Goal: Information Seeking & Learning: Learn about a topic

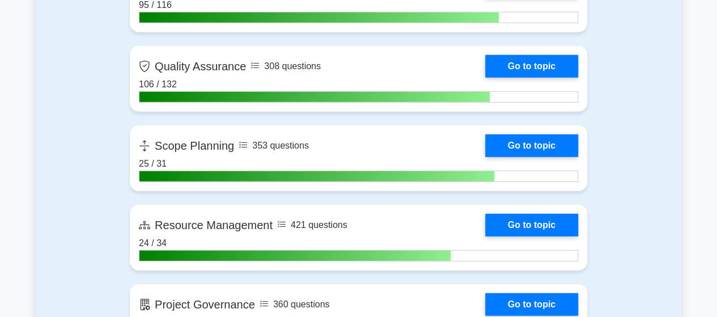
scroll to position [1644, 0]
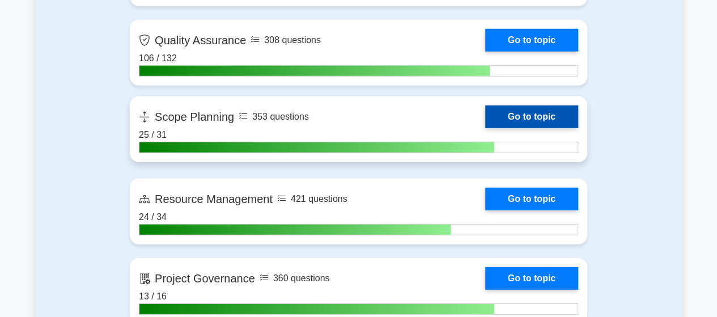
click at [485, 111] on link "Go to topic" at bounding box center [531, 116] width 93 height 23
